Goal: Find specific page/section: Find specific page/section

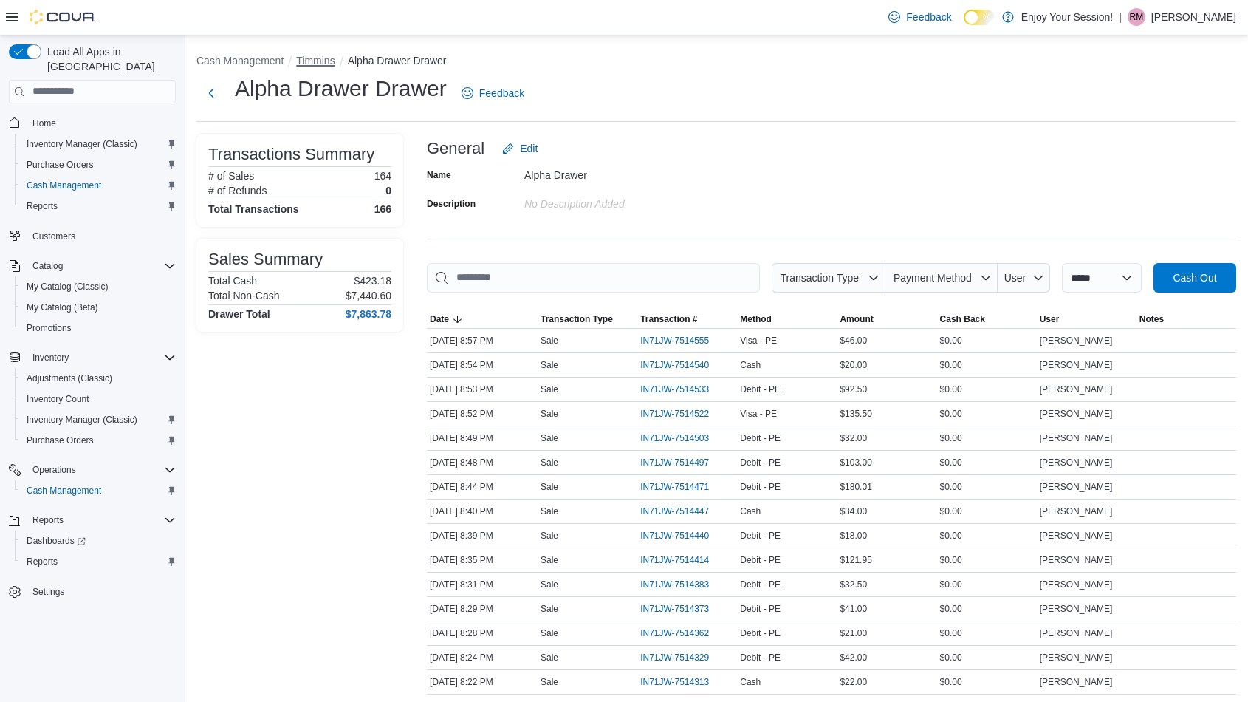
click at [301, 59] on button "Timmins" at bounding box center [315, 61] width 38 height 12
